Goal: Transaction & Acquisition: Obtain resource

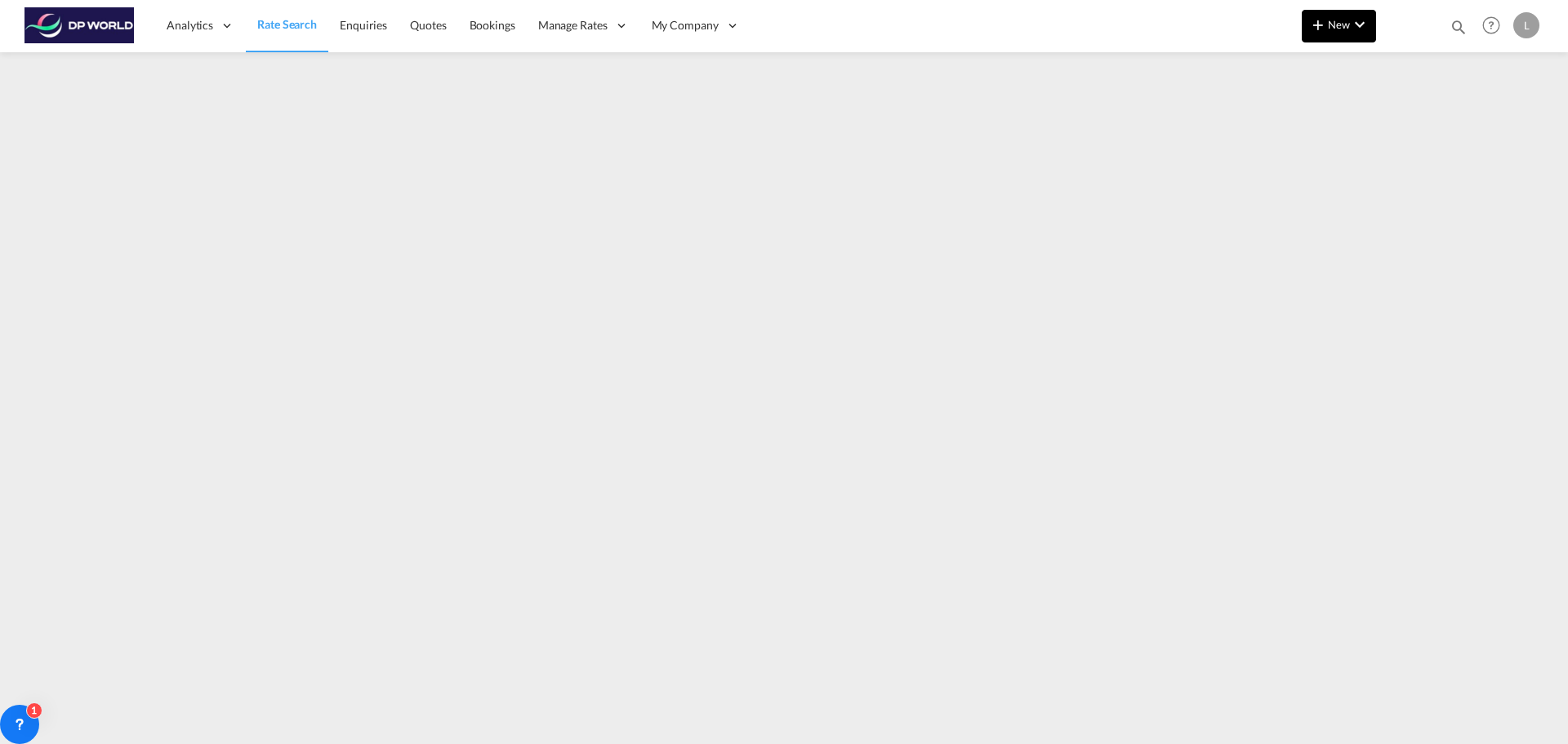
click at [1324, 19] on md-icon "icon-plus 400-fg" at bounding box center [1318, 24] width 20 height 20
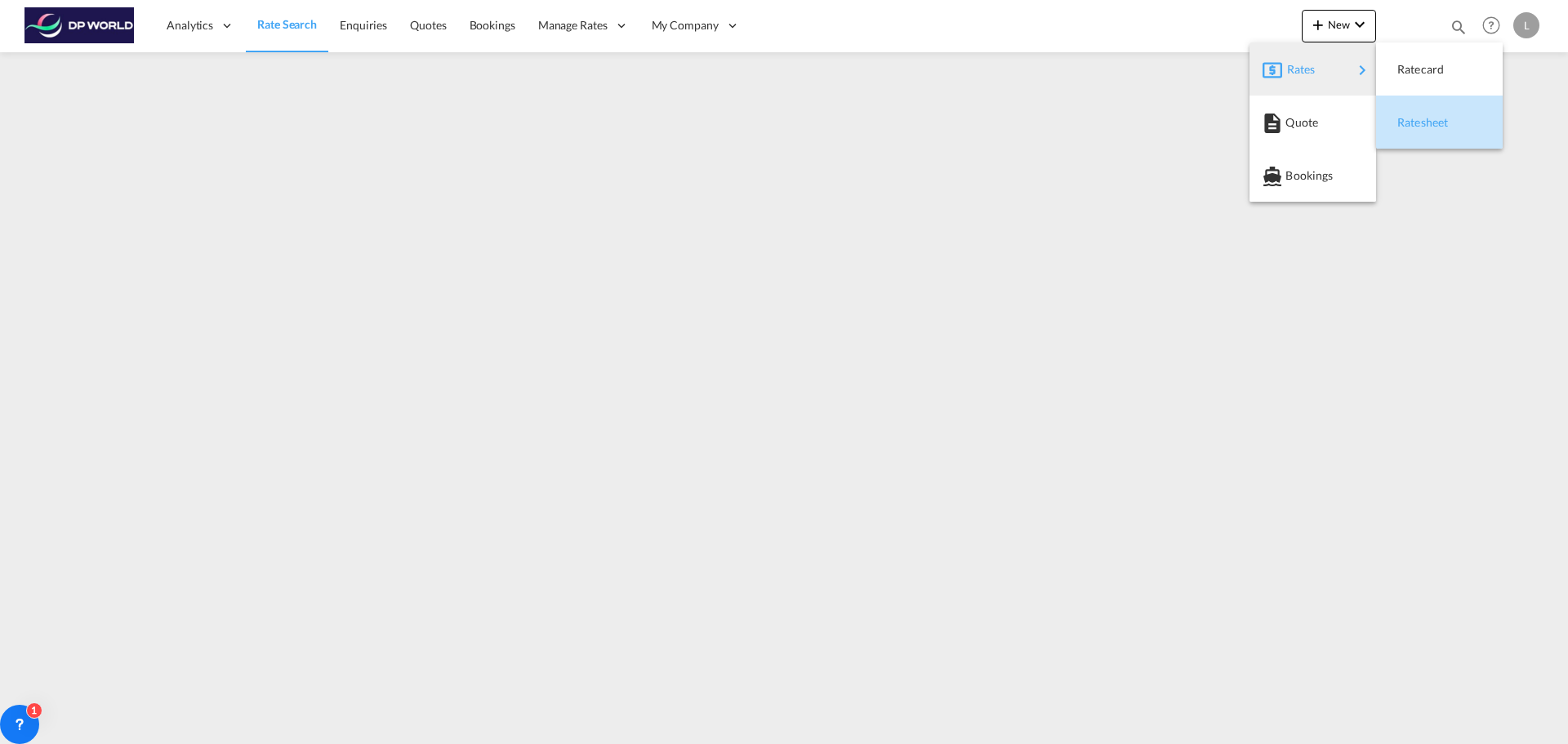
click at [1415, 115] on span "Ratesheet" at bounding box center [1406, 122] width 18 height 33
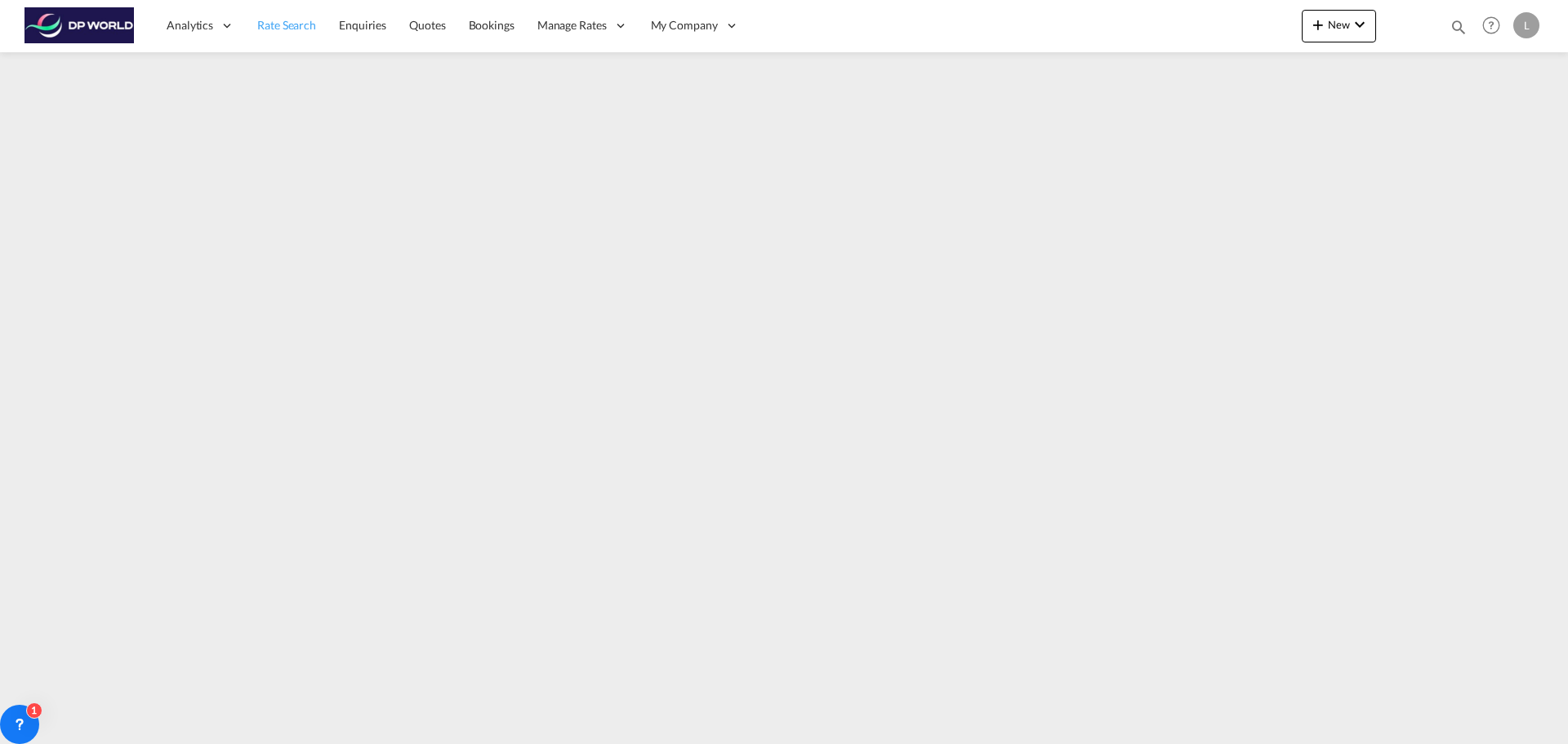
click at [274, 24] on span "Rate Search" at bounding box center [286, 24] width 59 height 14
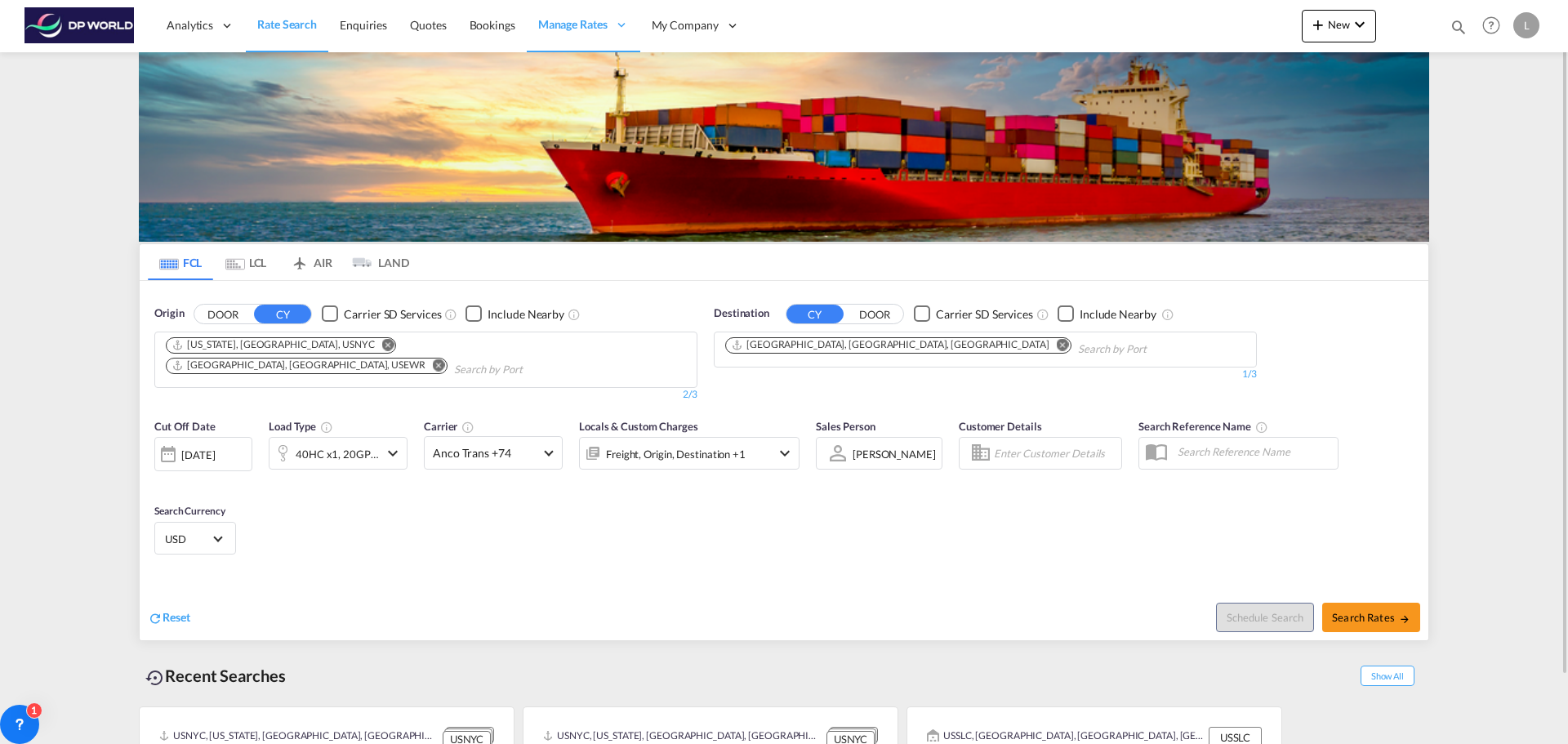
click at [383, 344] on md-icon "Remove" at bounding box center [389, 344] width 13 height 13
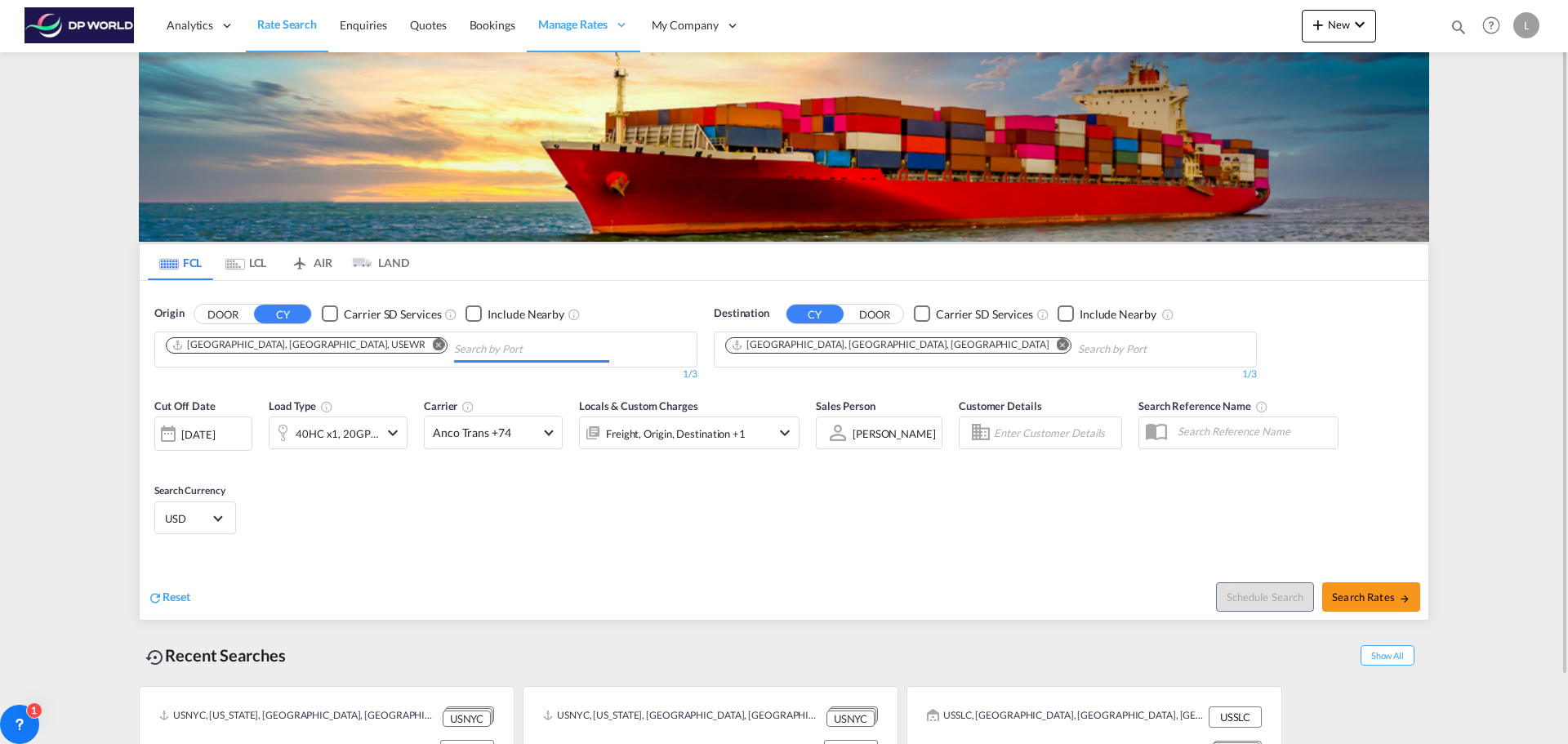
click at [433, 344] on md-icon "Remove" at bounding box center [439, 344] width 13 height 13
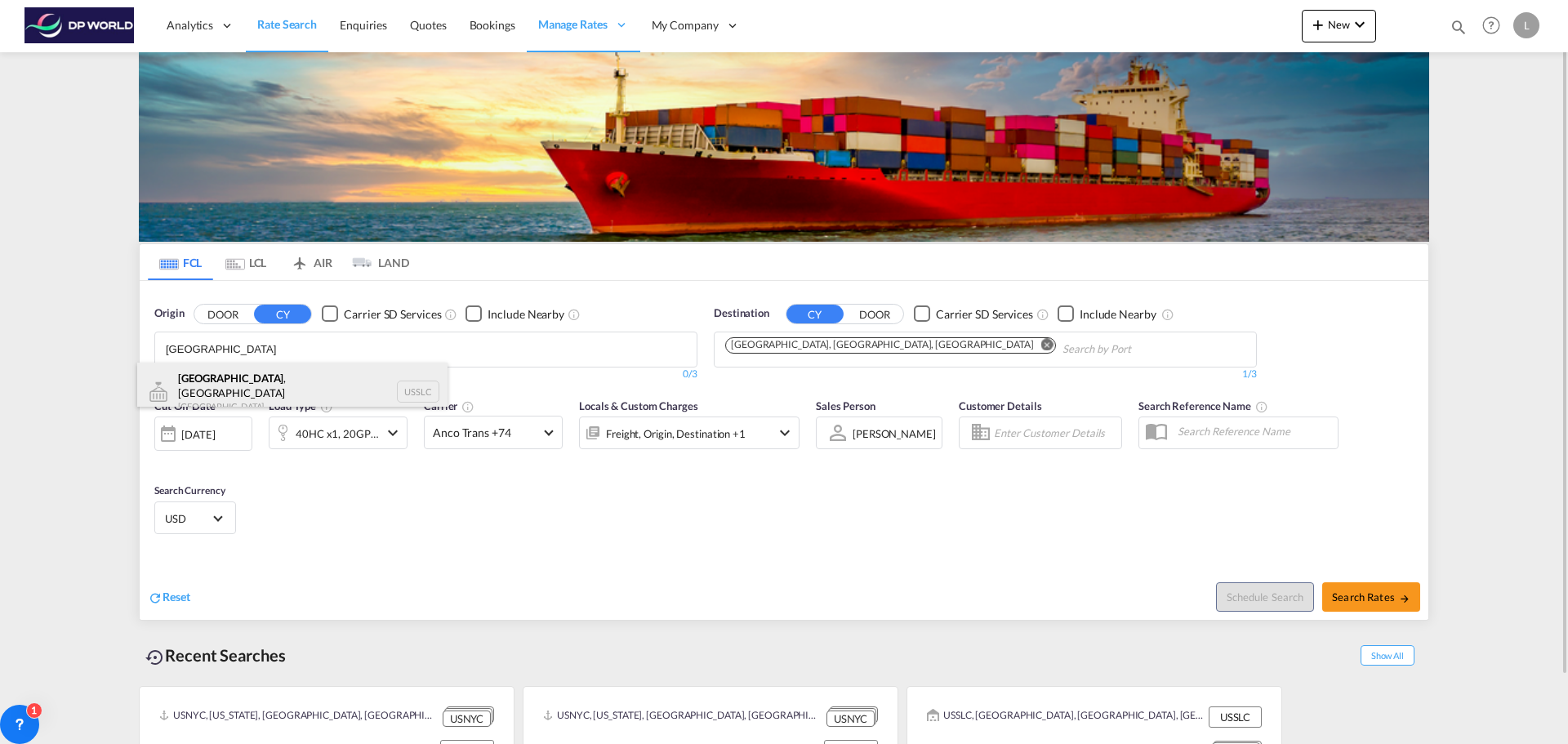
type input "[GEOGRAPHIC_DATA]"
click at [223, 385] on div "[GEOGRAPHIC_DATA] , [GEOGRAPHIC_DATA] [GEOGRAPHIC_DATA] USSLC" at bounding box center [292, 391] width 310 height 59
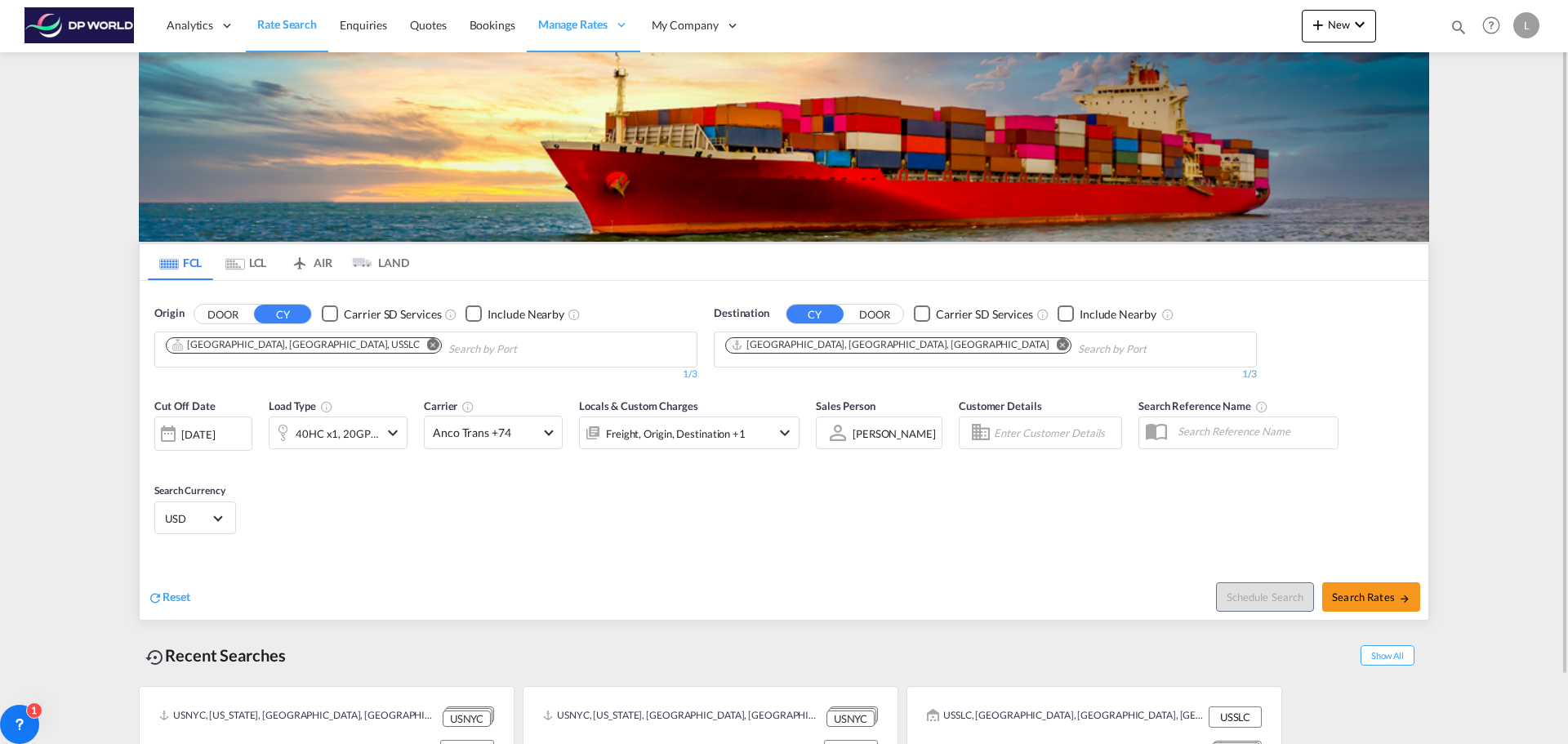
click at [1057, 343] on md-icon "Remove" at bounding box center [1063, 344] width 13 height 13
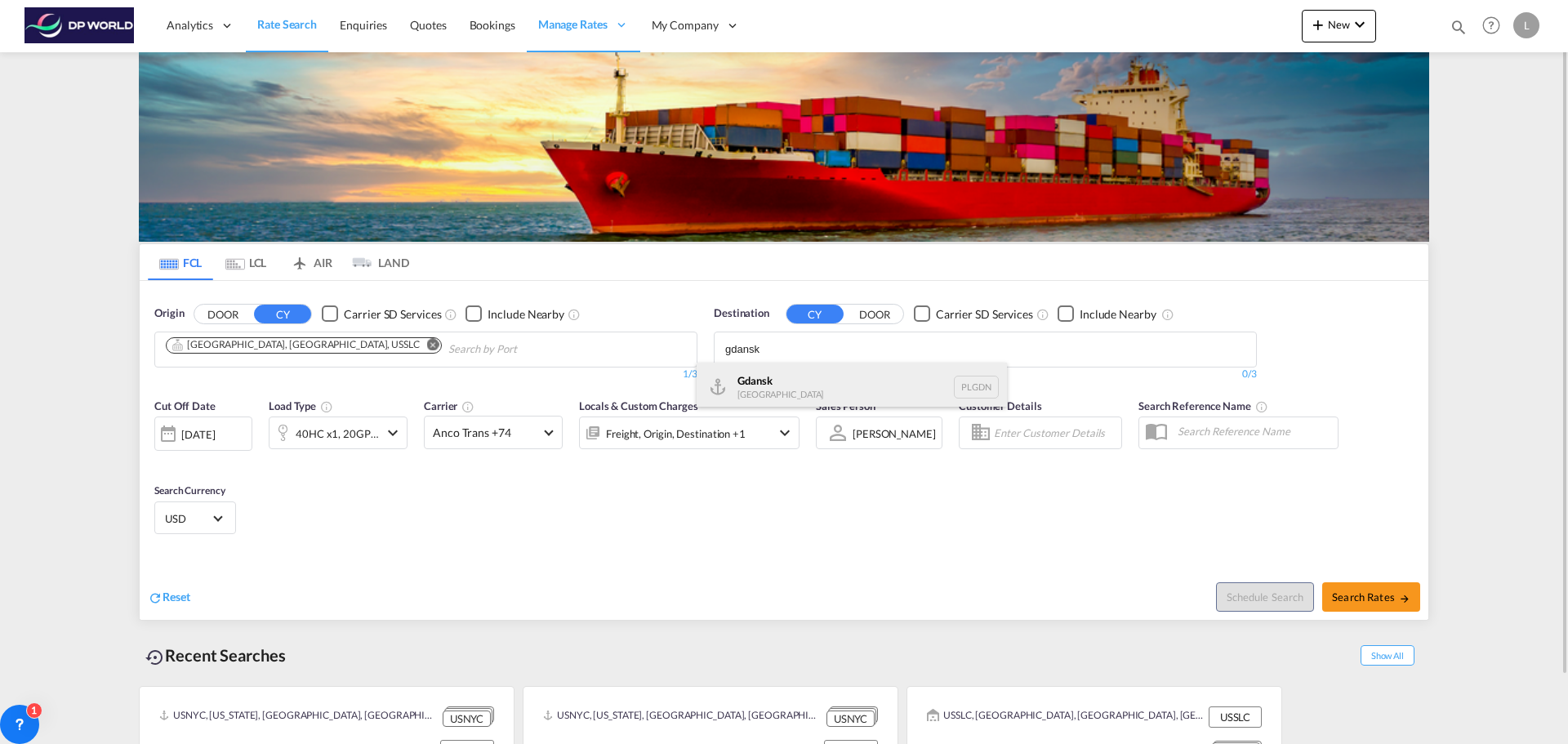
type input "gdansk"
click at [803, 381] on div "Gdansk [GEOGRAPHIC_DATA] PLGDN" at bounding box center [851, 387] width 310 height 49
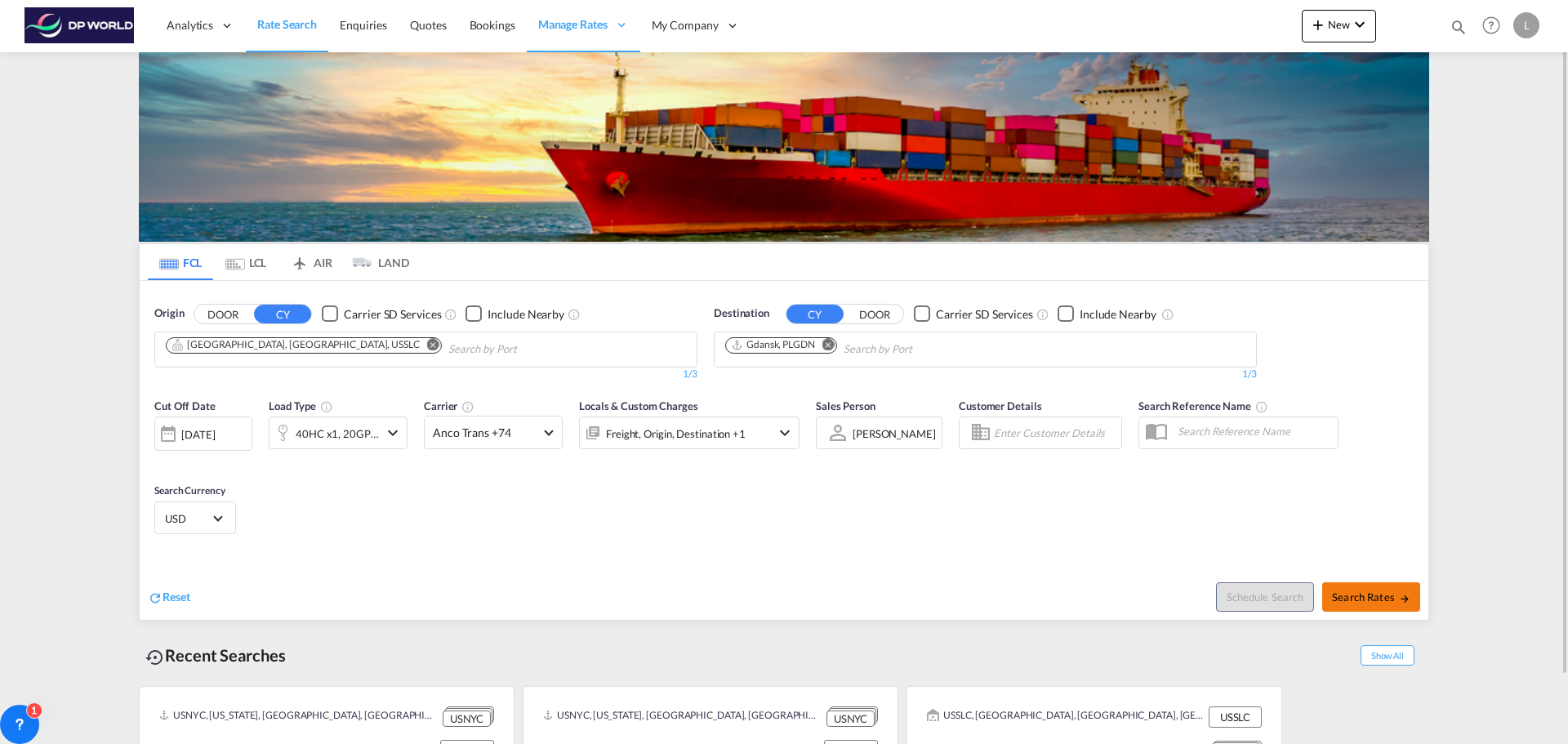
click at [1374, 589] on button "Search Rates" at bounding box center [1371, 597] width 98 height 30
type input "USSLC to PLGDN / [DATE]"
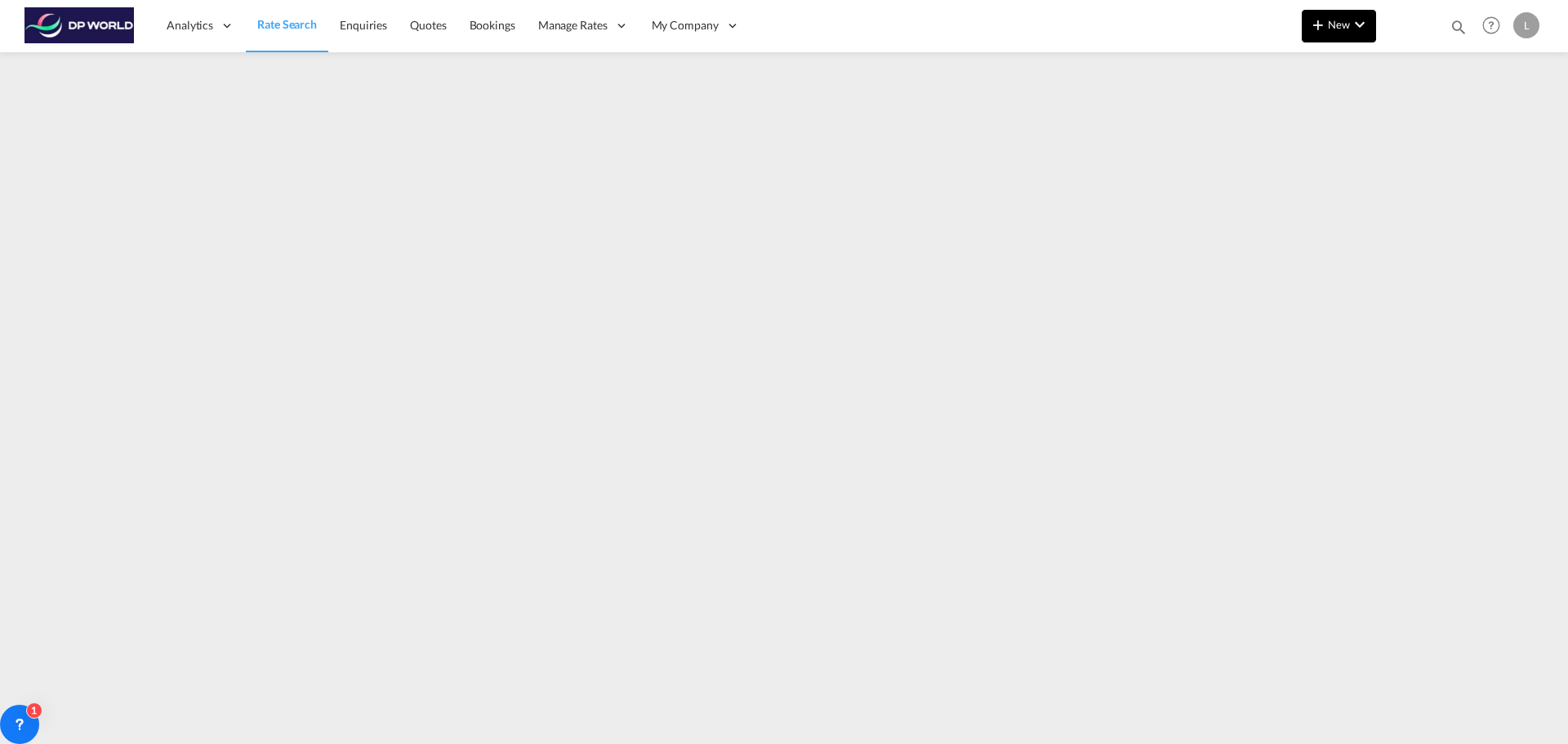
click at [1331, 14] on button "New" at bounding box center [1339, 26] width 74 height 33
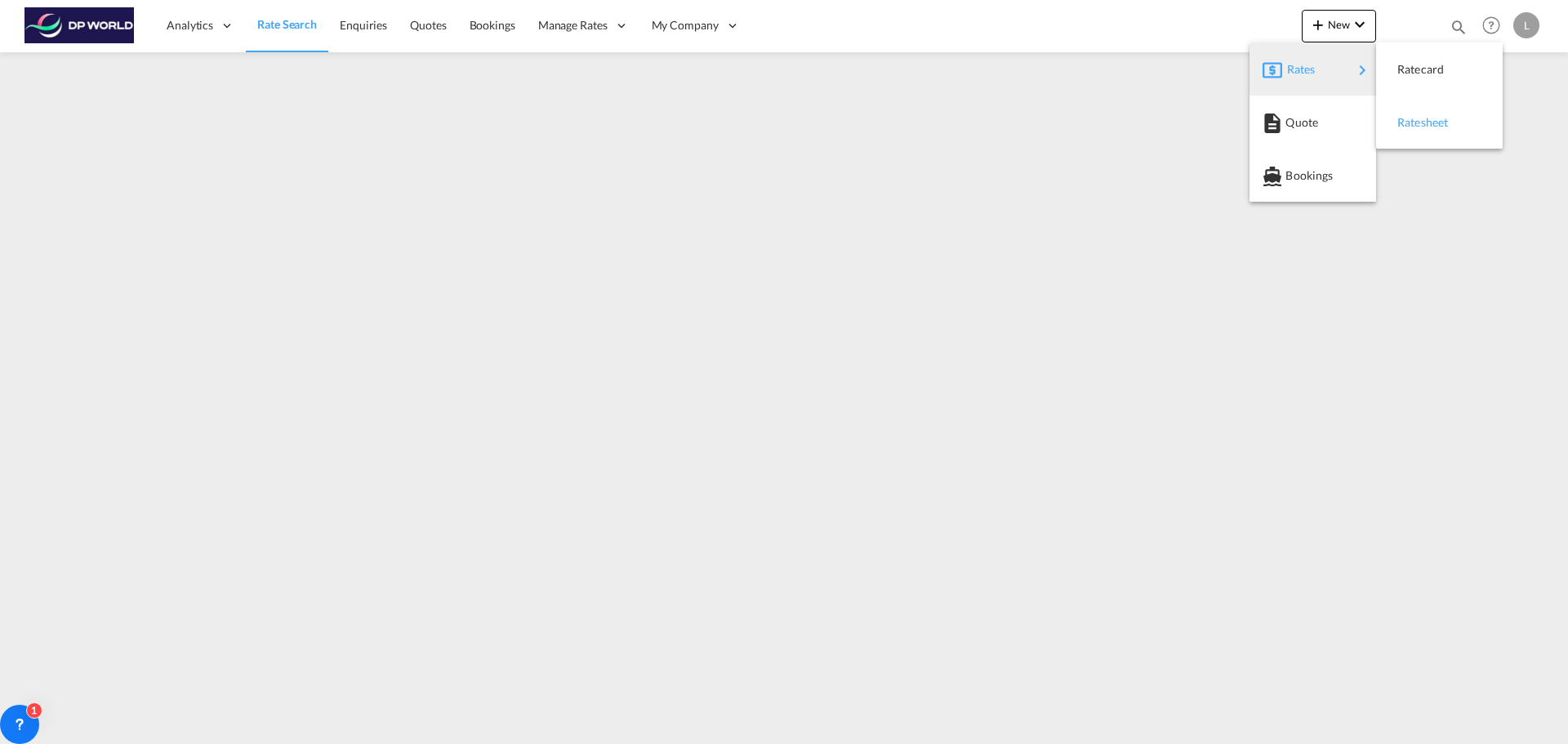
click at [1408, 114] on span "Ratesheet" at bounding box center [1406, 122] width 18 height 33
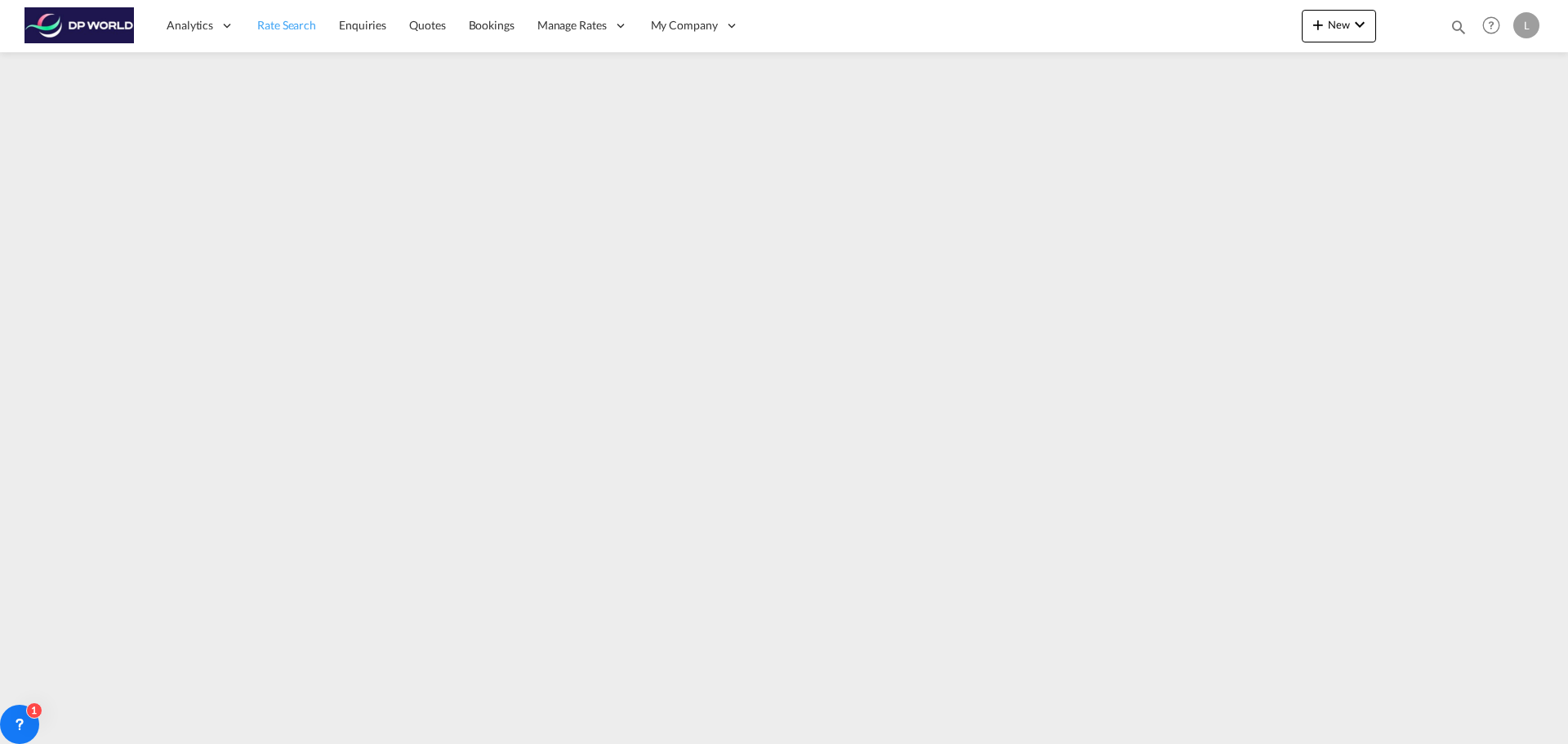
click at [294, 19] on span "Rate Search" at bounding box center [286, 24] width 59 height 14
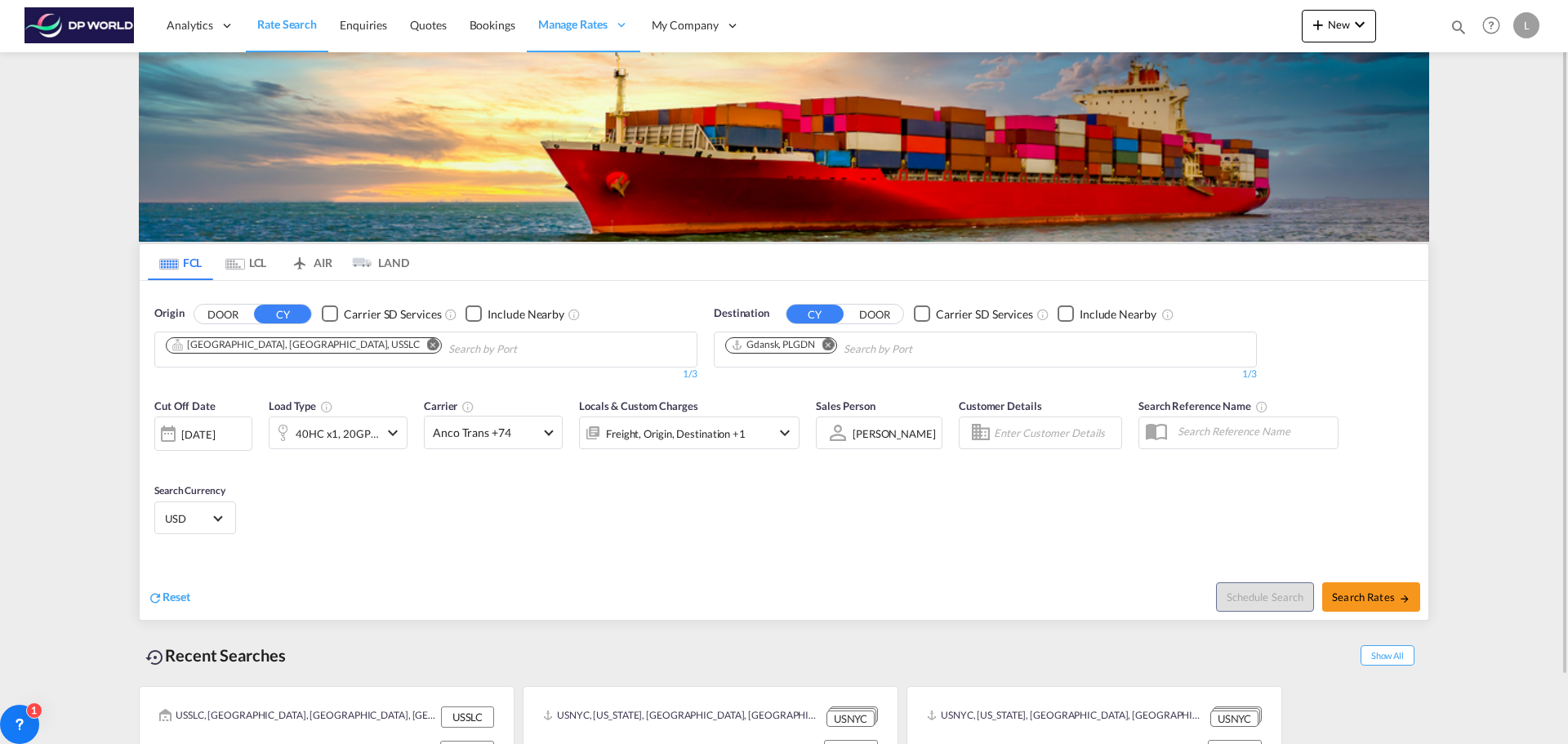
click at [427, 347] on md-icon "Remove" at bounding box center [433, 344] width 13 height 13
click at [829, 348] on md-icon "Remove" at bounding box center [828, 344] width 13 height 13
click at [391, 424] on md-icon "icon-chevron-down" at bounding box center [393, 433] width 20 height 20
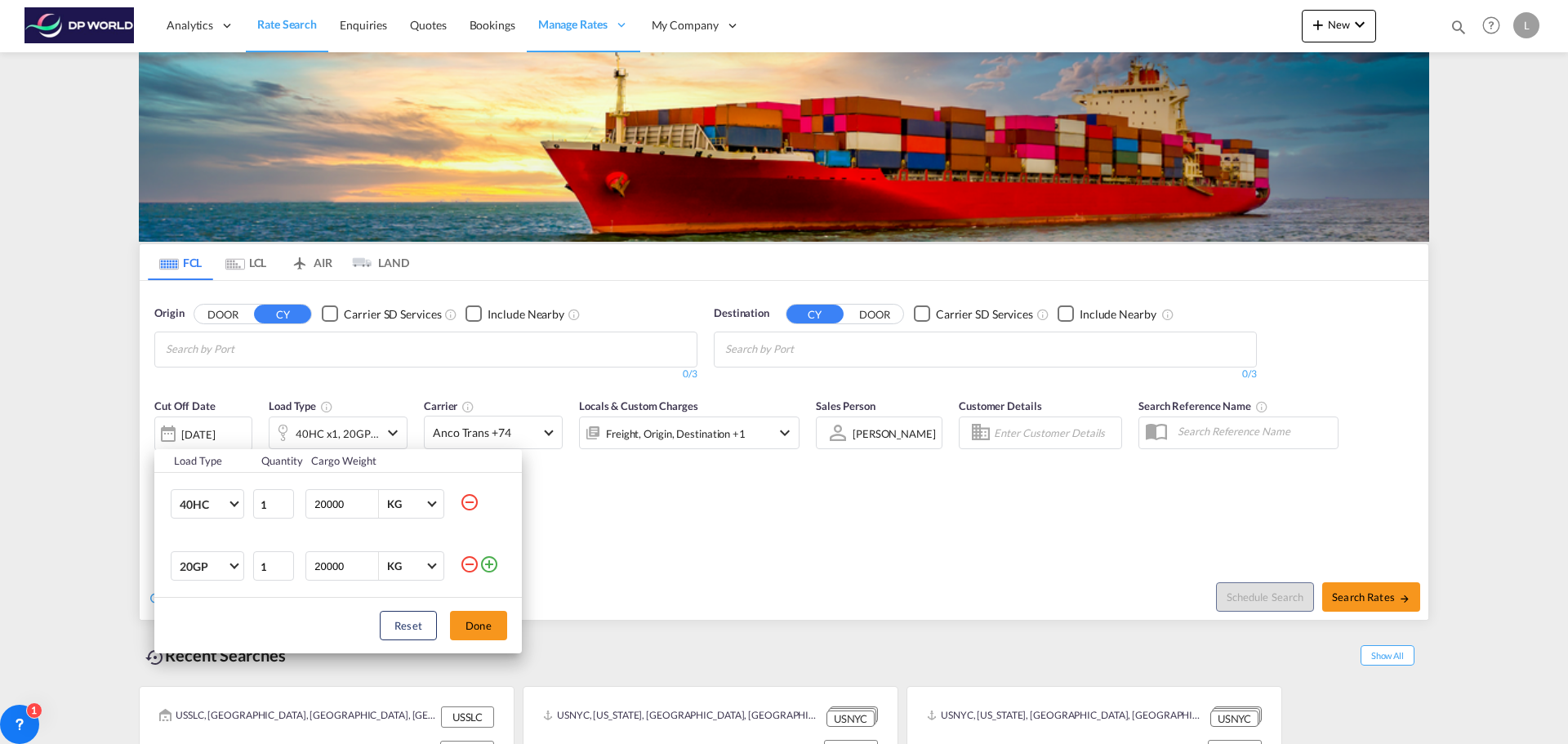
click at [473, 499] on md-icon "icon-minus-circle-outline" at bounding box center [469, 503] width 20 height 20
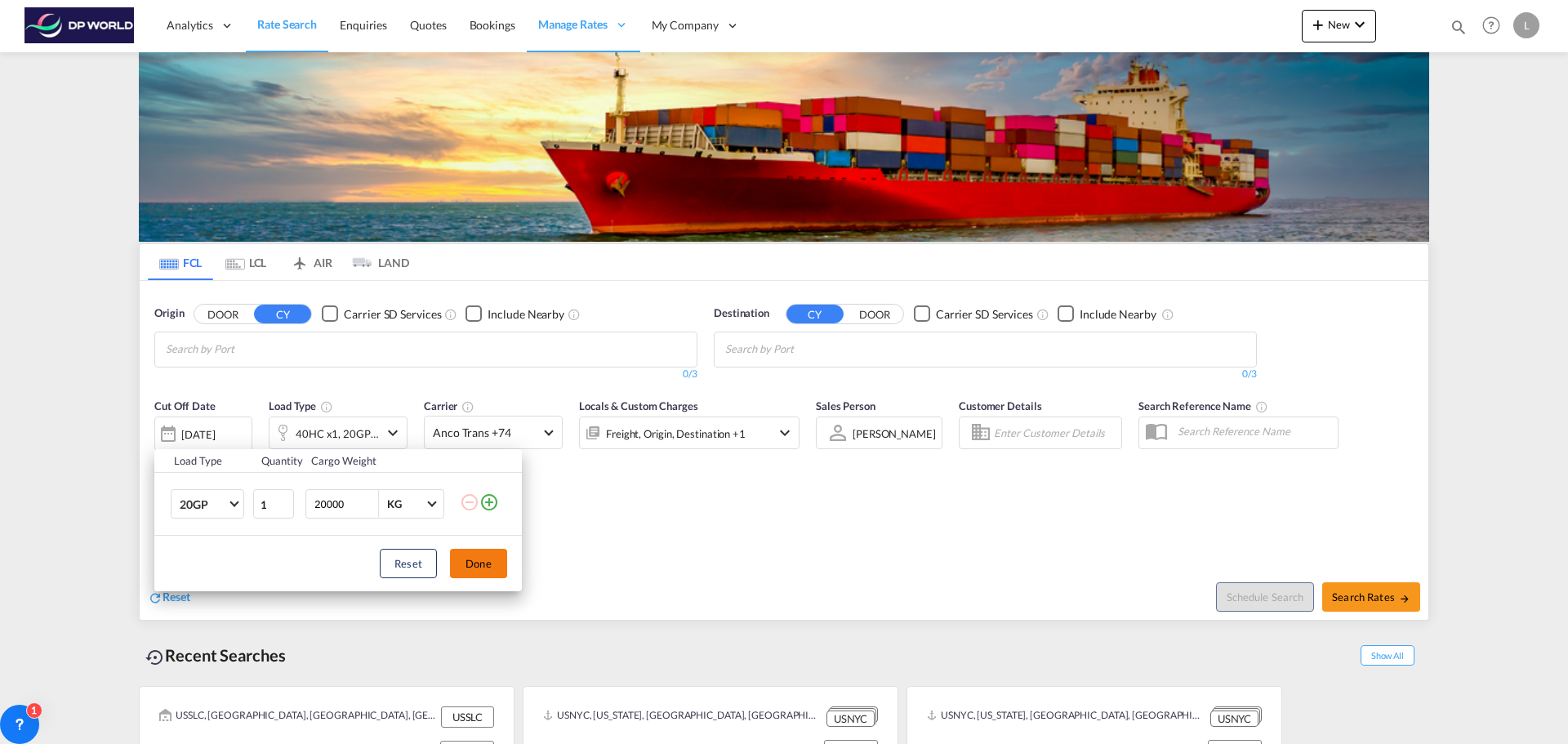
click at [468, 562] on button "Done" at bounding box center [478, 563] width 57 height 30
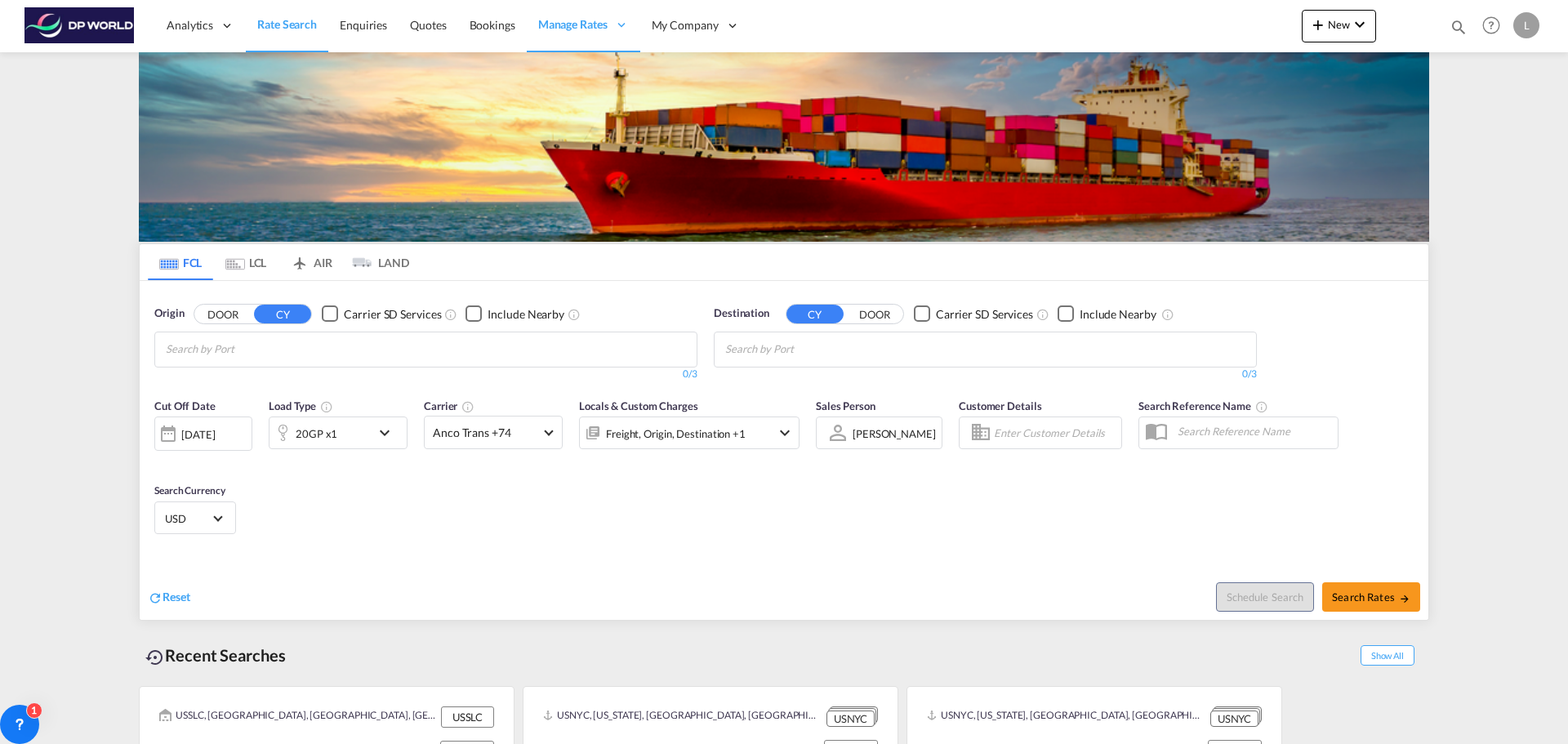
click at [325, 350] on md-chips-wrap "Chips container with autocompletion. Enter the text area, type text to search, …" at bounding box center [246, 347] width 165 height 30
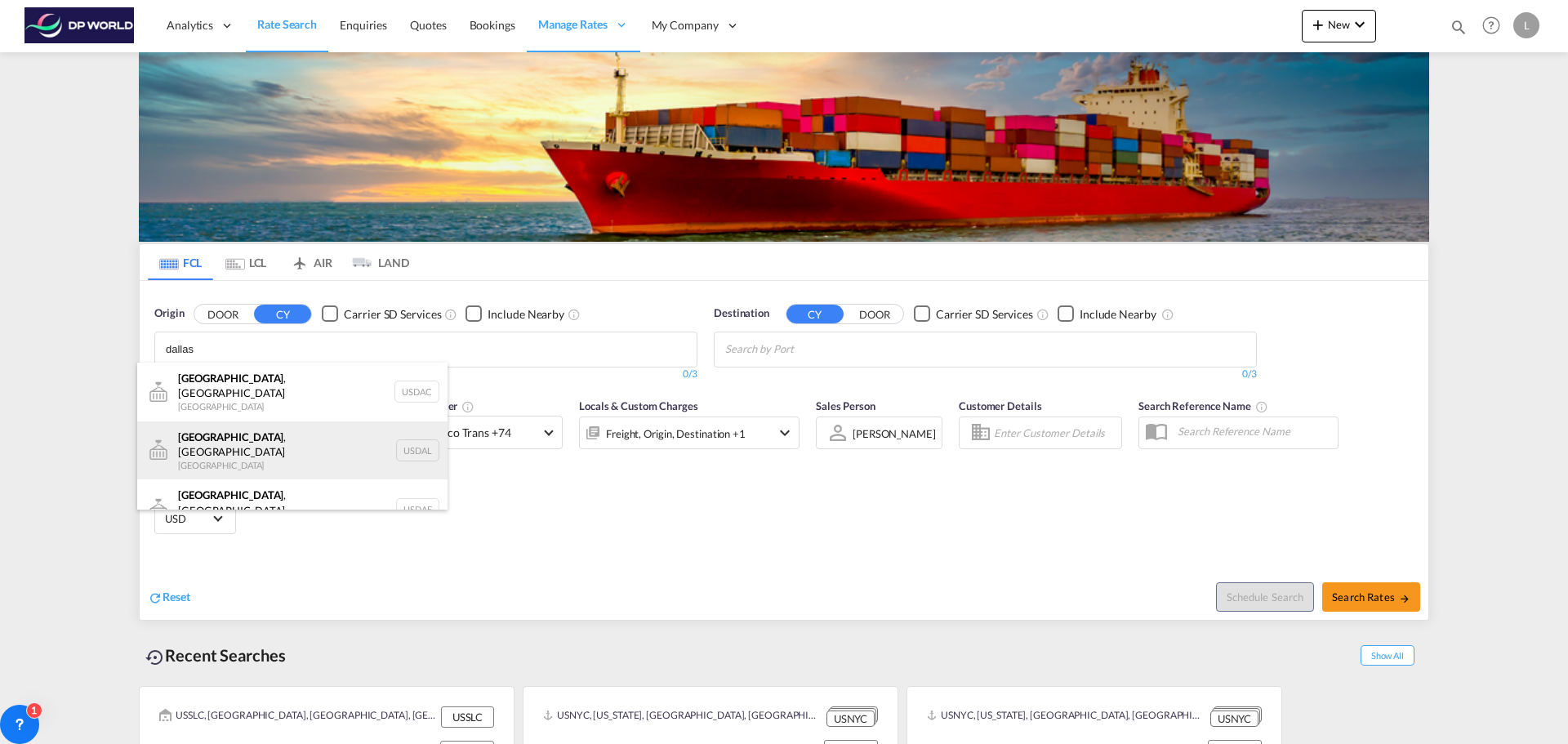
type input "dallas"
click at [233, 439] on div "[GEOGRAPHIC_DATA] , [GEOGRAPHIC_DATA] [GEOGRAPHIC_DATA] USDAL" at bounding box center [292, 450] width 310 height 59
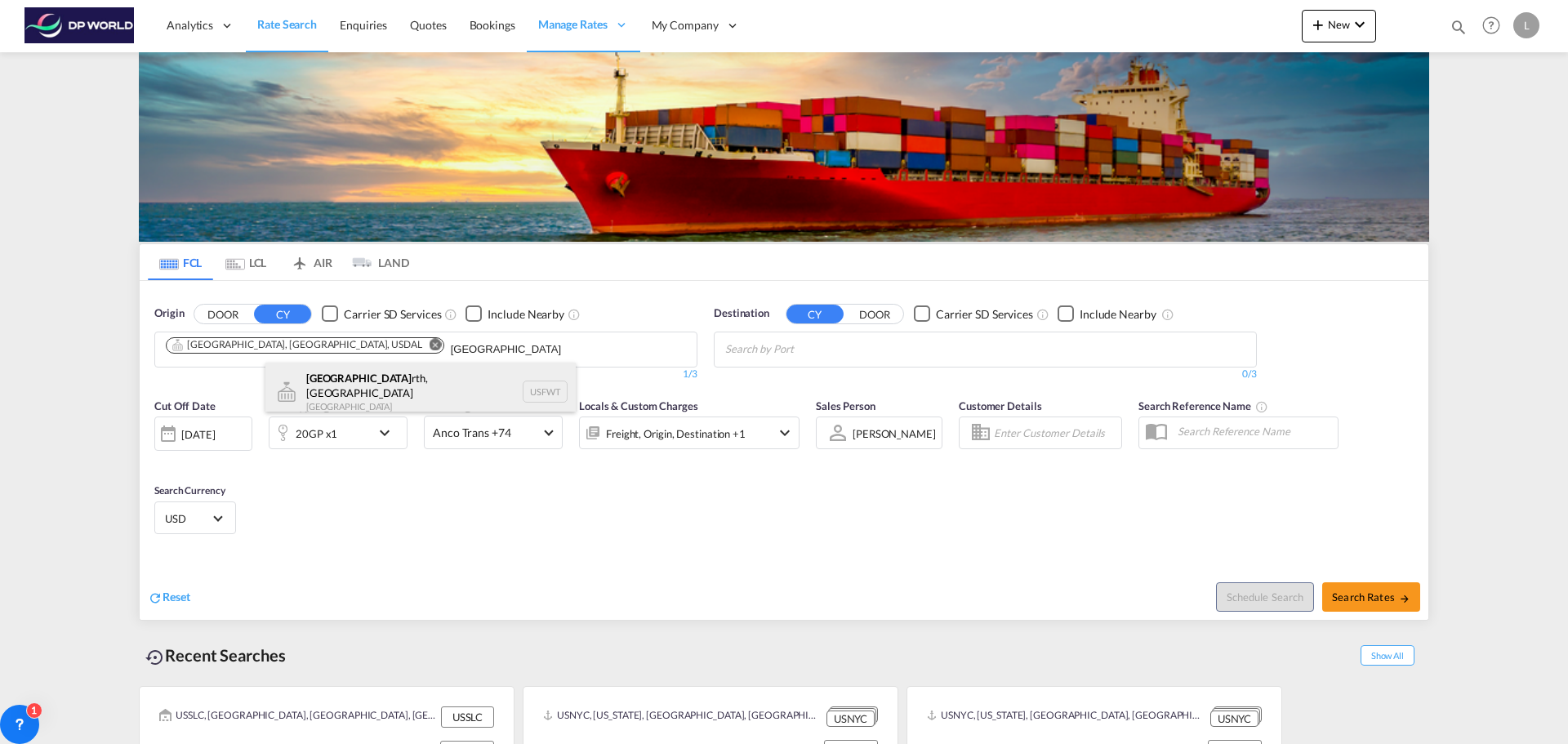
type input "[GEOGRAPHIC_DATA]"
drag, startPoint x: 347, startPoint y: 391, endPoint x: 364, endPoint y: 381, distance: 19.7
click at [347, 391] on div "[GEOGRAPHIC_DATA], [GEOGRAPHIC_DATA] [GEOGRAPHIC_DATA] USFWT" at bounding box center [420, 391] width 310 height 59
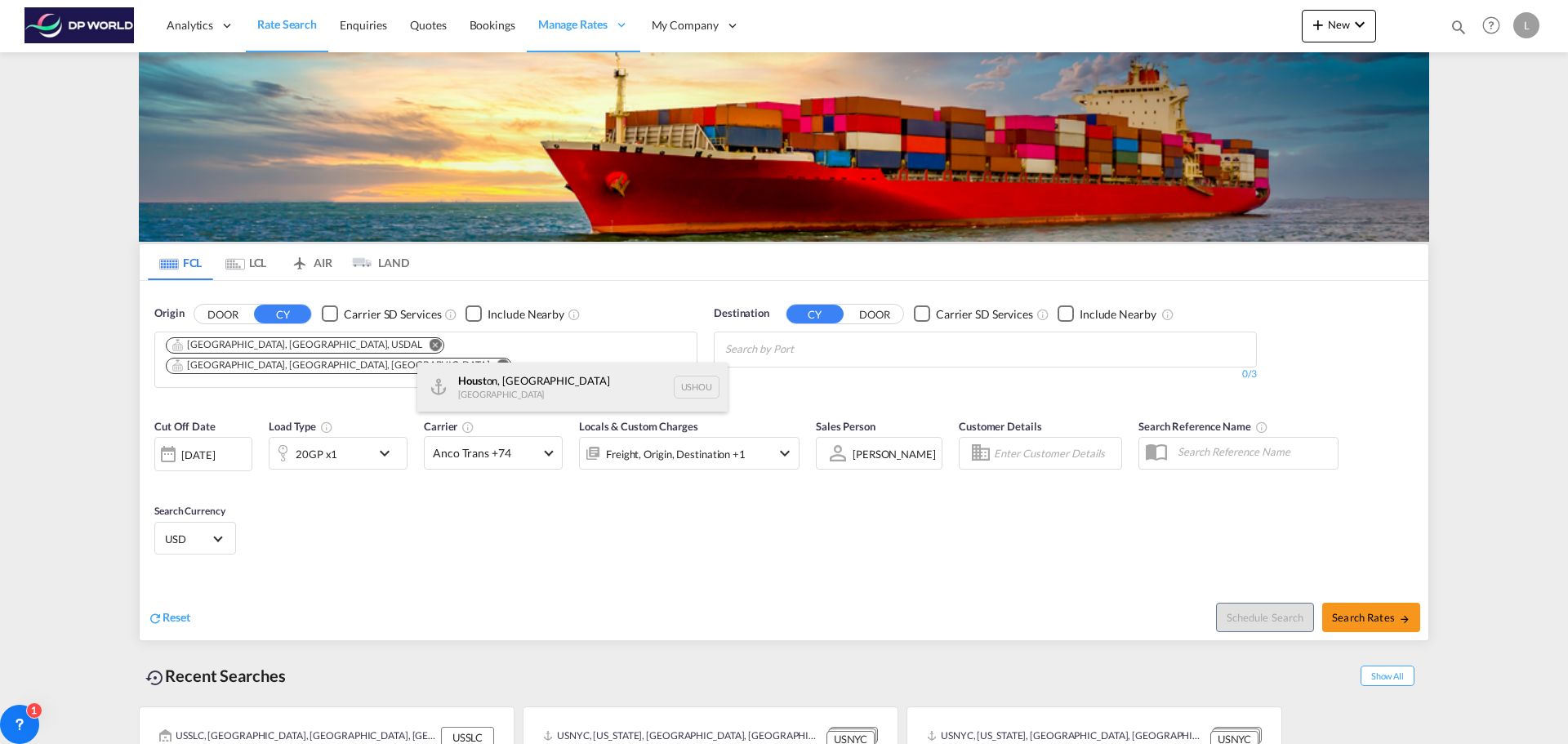
type input "houst"
click at [504, 389] on div "Houst on, [GEOGRAPHIC_DATA] [GEOGRAPHIC_DATA] USHOU" at bounding box center [571, 387] width 310 height 49
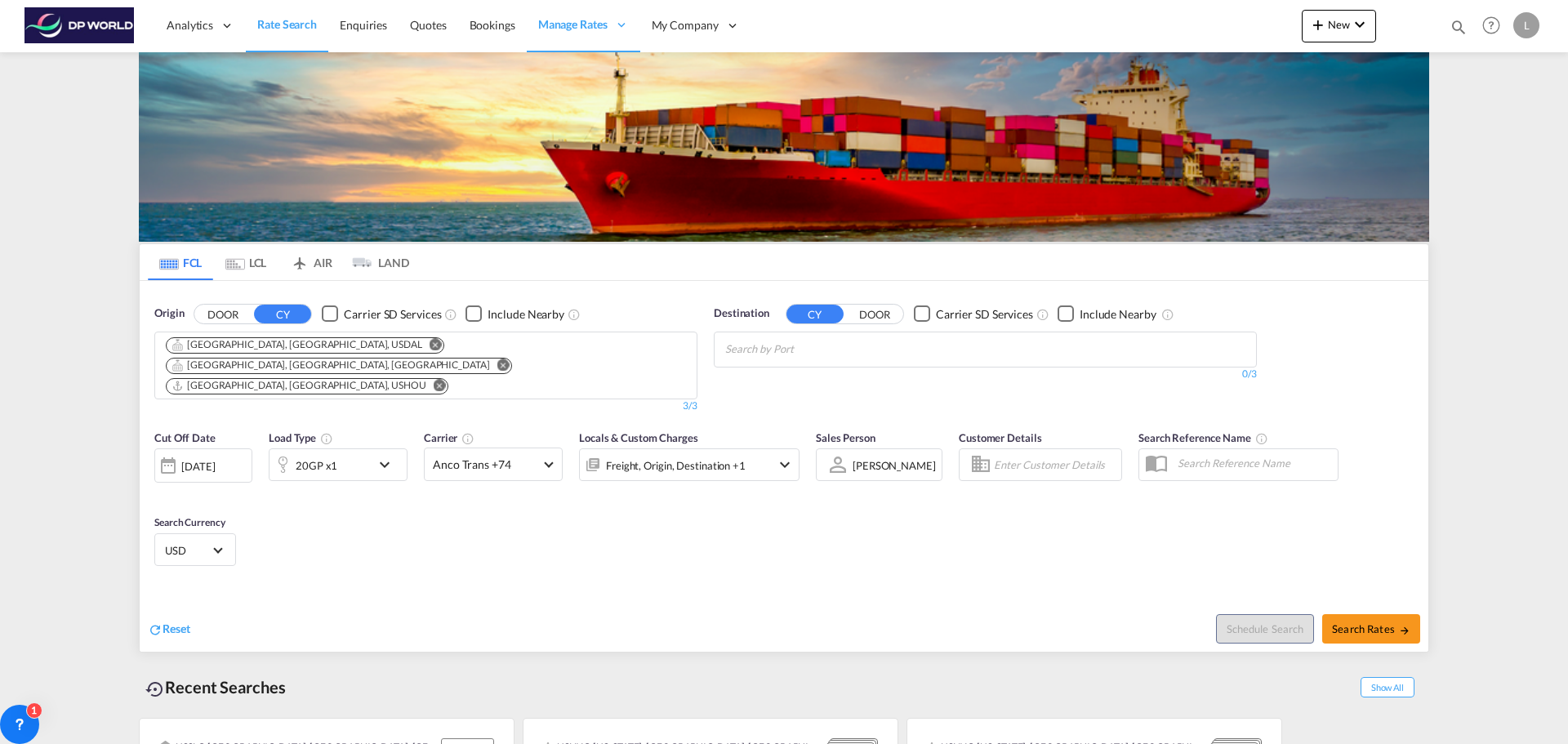
click at [836, 345] on body "Analytics Reports Dashboard Rate Search Enquiries Quotes Bookings" at bounding box center [784, 372] width 1568 height 744
type input "callao"
click at [764, 391] on div "Callao [GEOGRAPHIC_DATA] PECLL" at bounding box center [851, 387] width 310 height 49
click at [1377, 622] on span "Search Rates" at bounding box center [1371, 628] width 79 height 13
type input "USDAL,USFWT,[GEOGRAPHIC_DATA] to PECLL / [DATE]"
